Goal: Entertainment & Leisure: Consume media (video, audio)

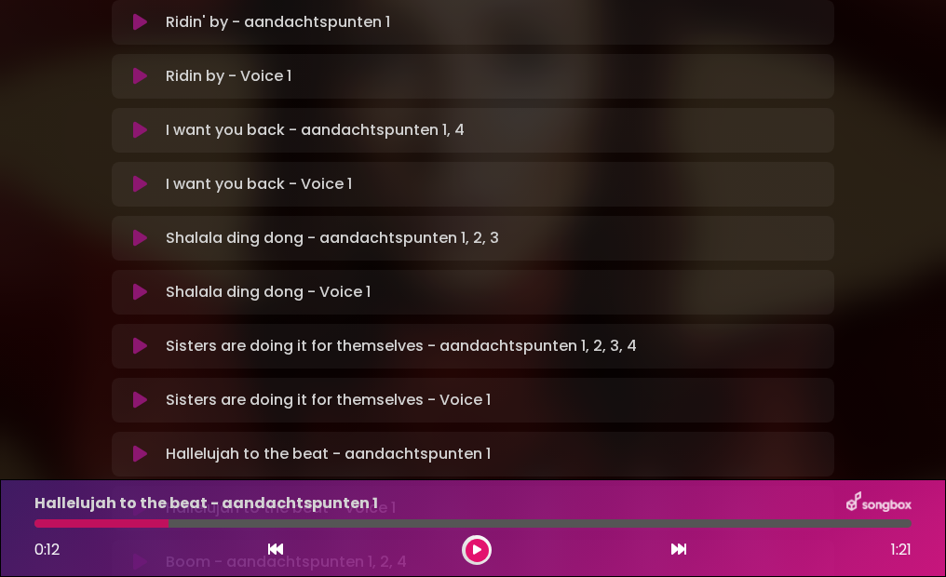
scroll to position [603, 0]
click at [144, 444] on icon at bounding box center [140, 453] width 14 height 19
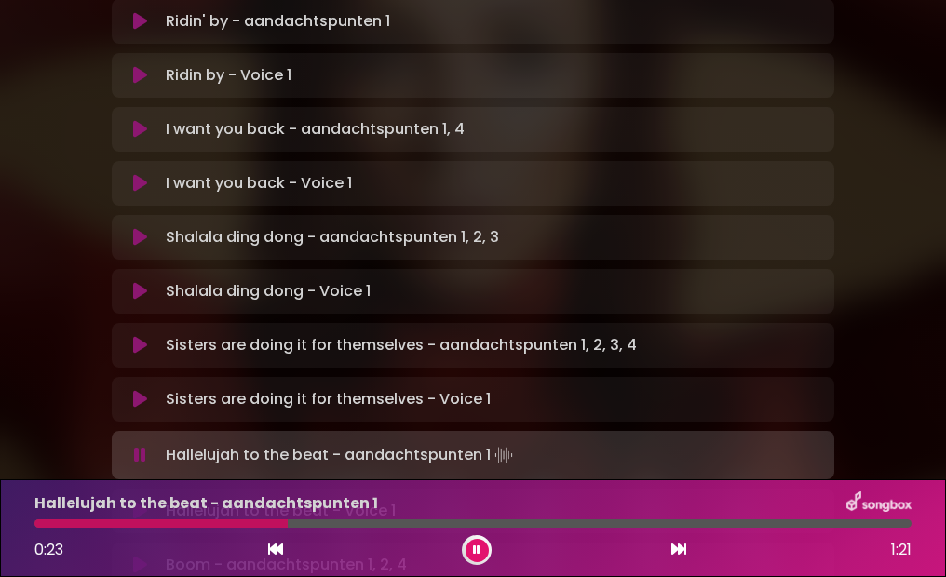
click at [133, 502] on icon at bounding box center [140, 511] width 14 height 19
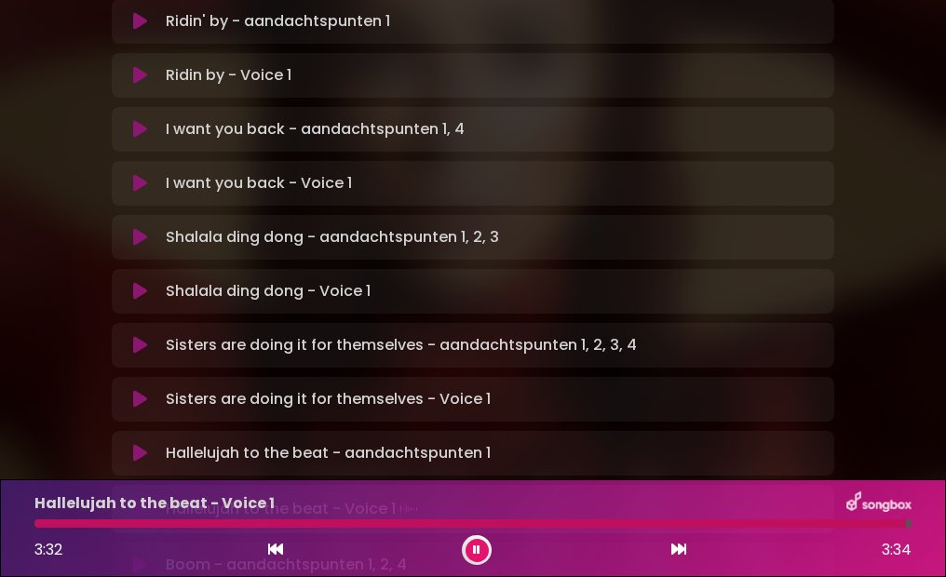
click at [133, 444] on icon at bounding box center [140, 453] width 14 height 19
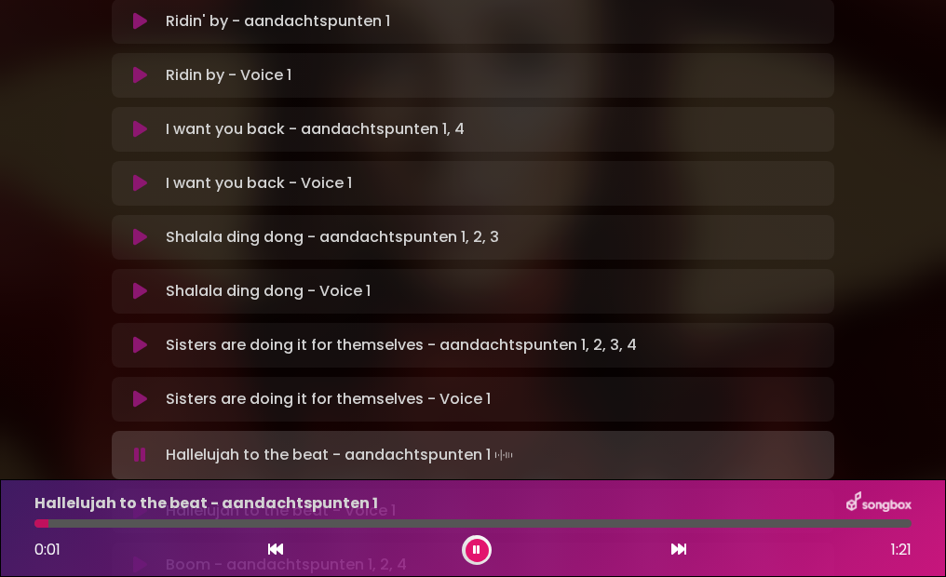
click at [144, 502] on icon at bounding box center [140, 511] width 14 height 19
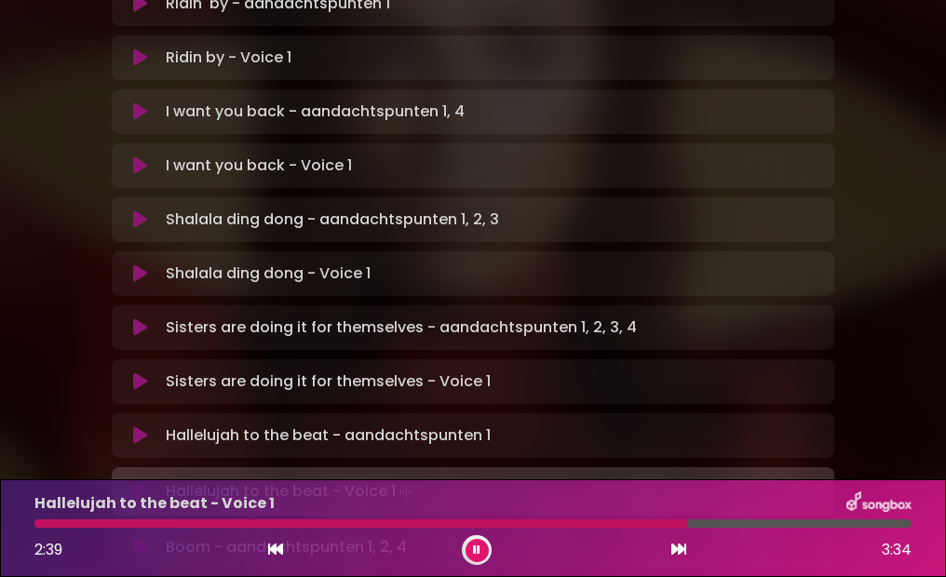
scroll to position [616, 0]
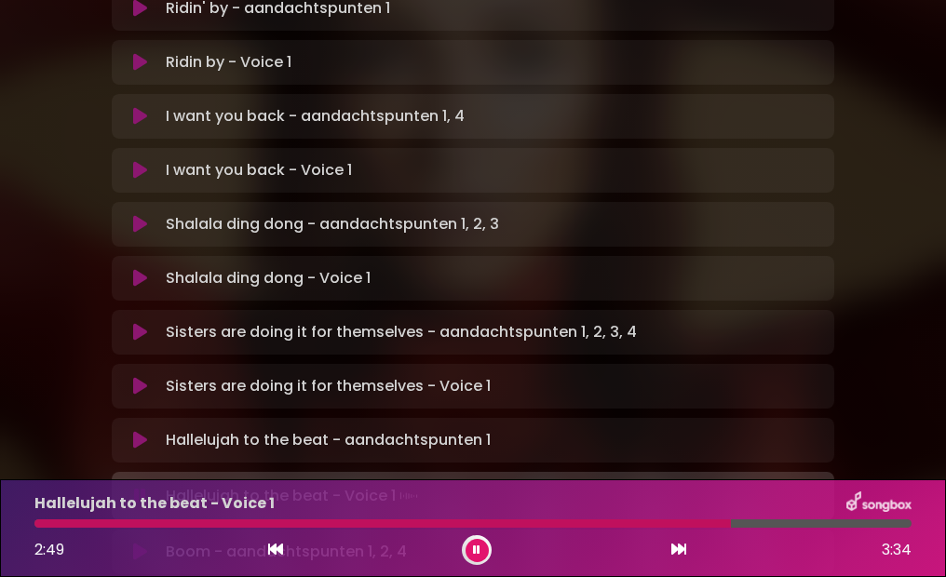
click at [480, 545] on icon at bounding box center [476, 550] width 7 height 11
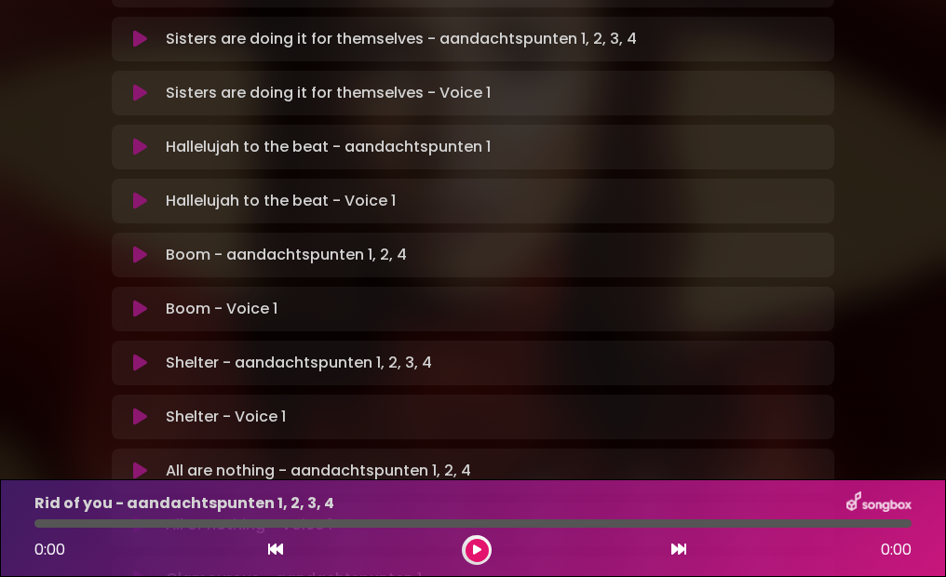
scroll to position [1031, 0]
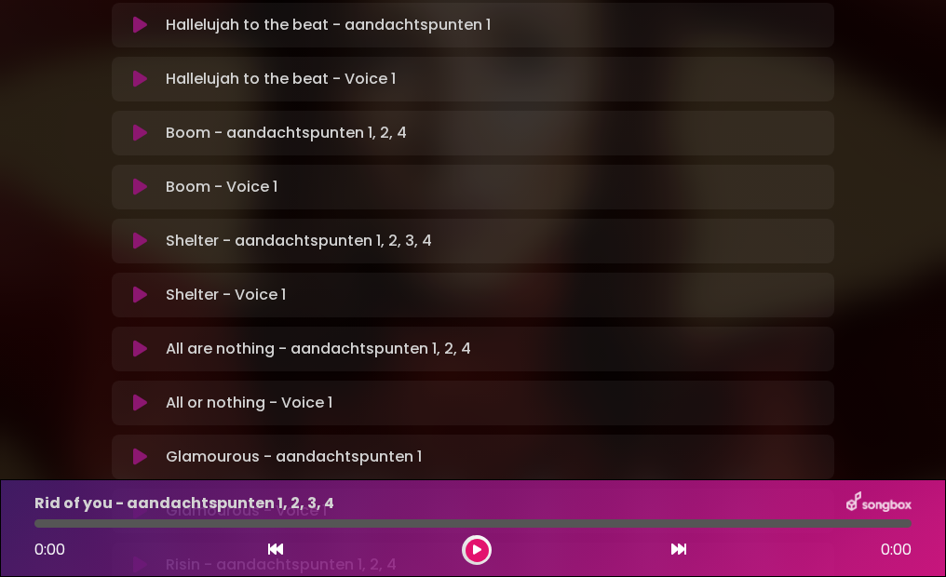
click at [134, 502] on icon at bounding box center [140, 511] width 14 height 19
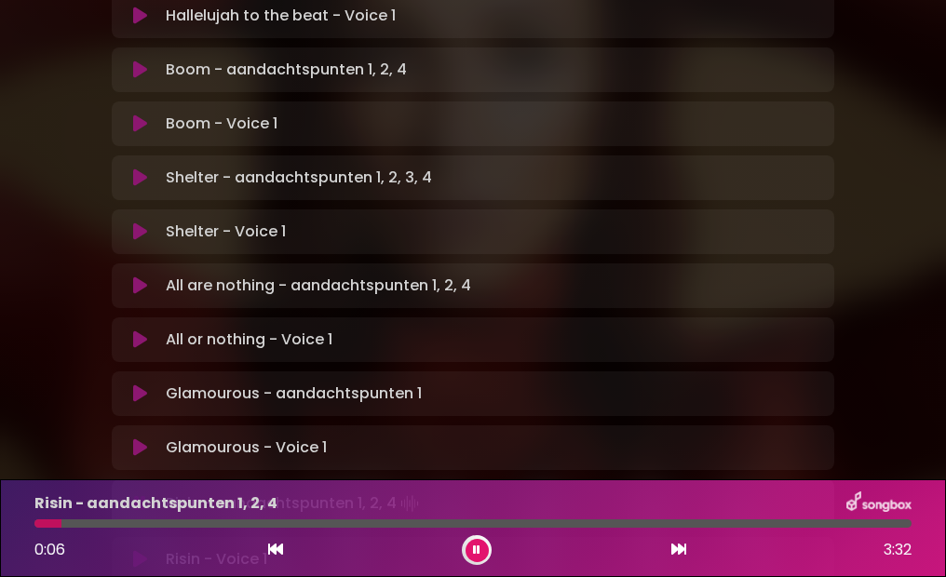
scroll to position [1103, 0]
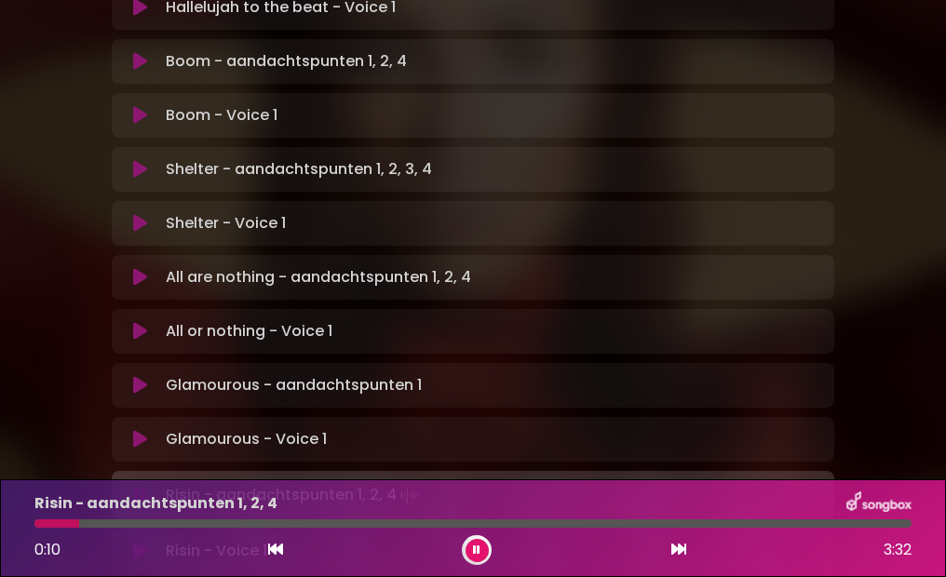
click at [138, 376] on icon at bounding box center [140, 385] width 14 height 19
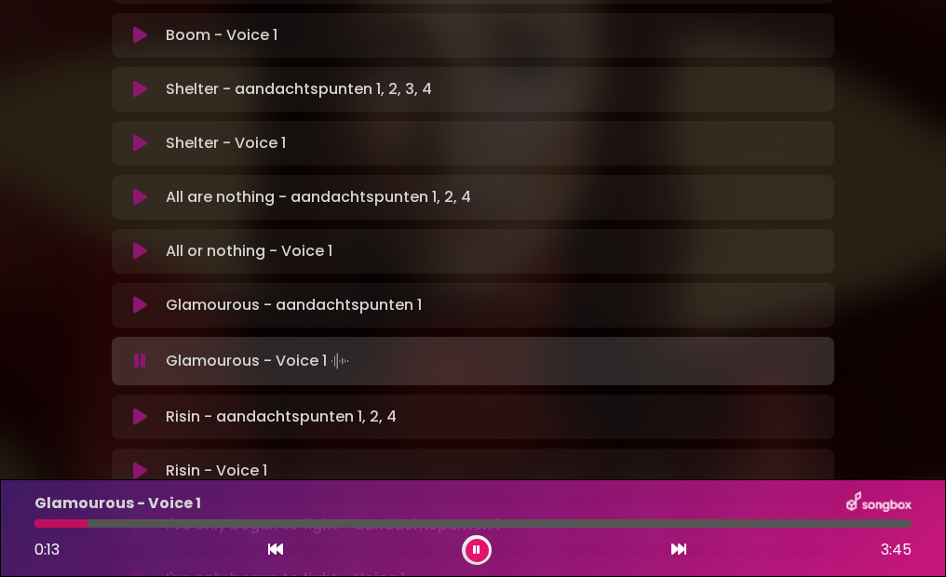
scroll to position [1184, 0]
click at [137, 569] on icon at bounding box center [140, 578] width 14 height 19
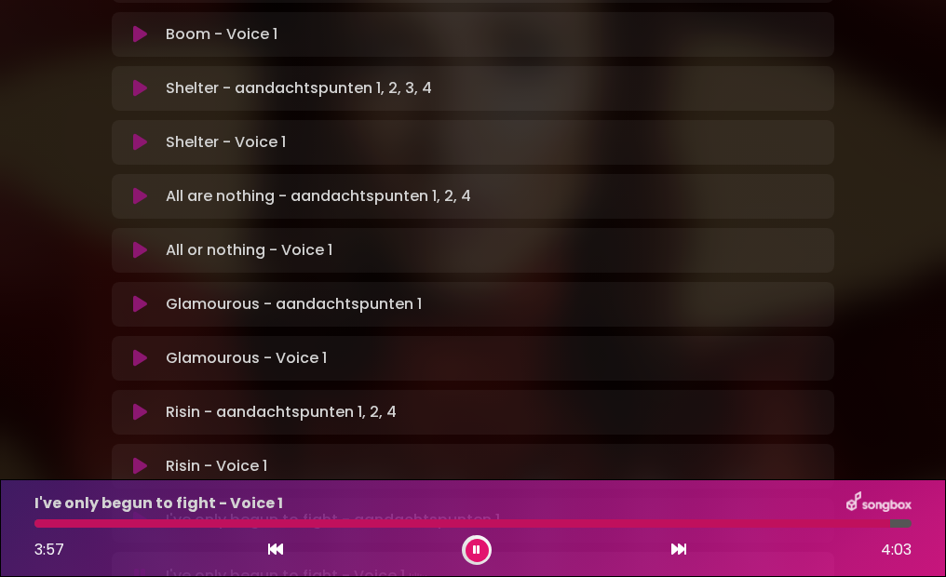
click at [137, 457] on icon at bounding box center [140, 466] width 14 height 19
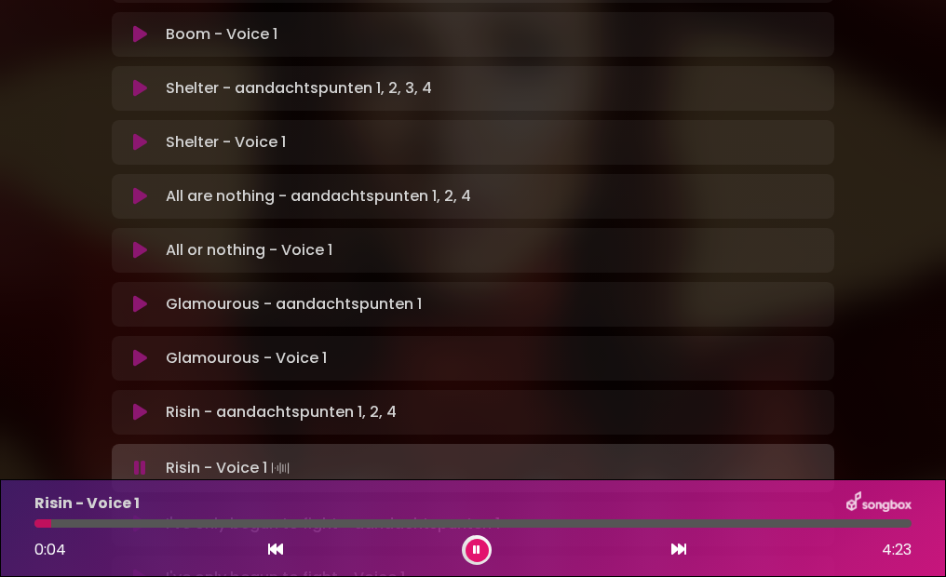
click at [137, 403] on icon at bounding box center [140, 412] width 14 height 19
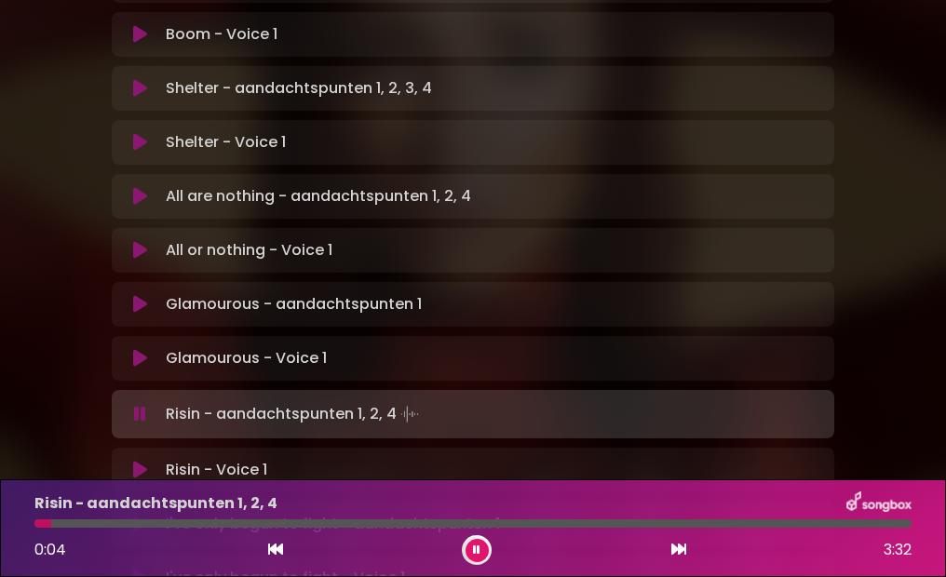
click at [137, 461] on icon at bounding box center [140, 470] width 14 height 19
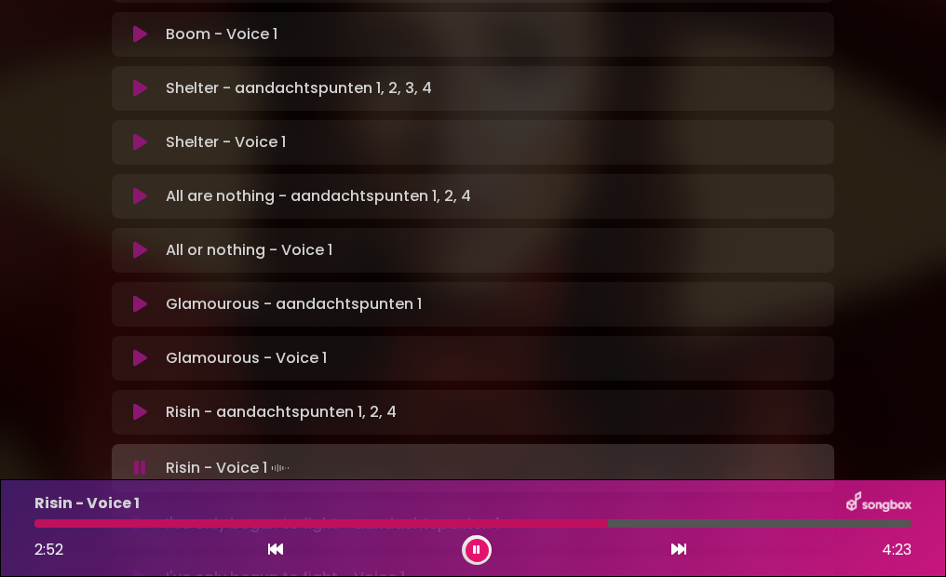
click at [469, 548] on button at bounding box center [477, 550] width 23 height 23
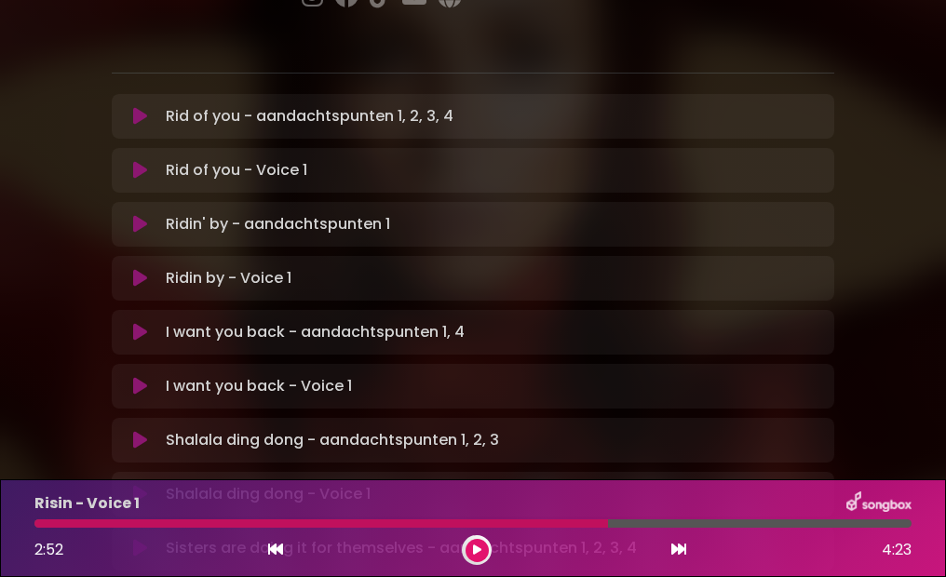
scroll to position [406, 0]
